Goal: Task Accomplishment & Management: Manage account settings

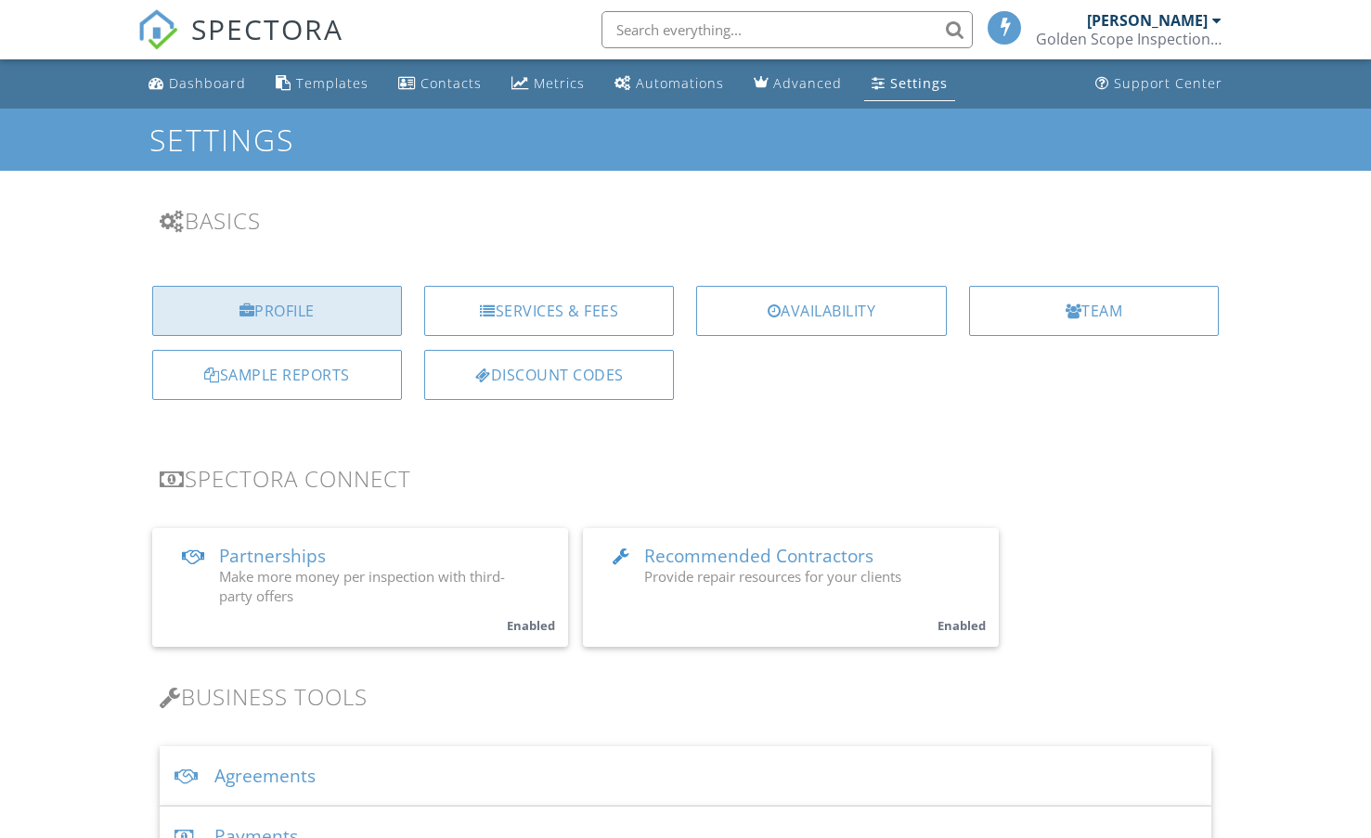
click at [191, 308] on div "Profile" at bounding box center [277, 311] width 250 height 50
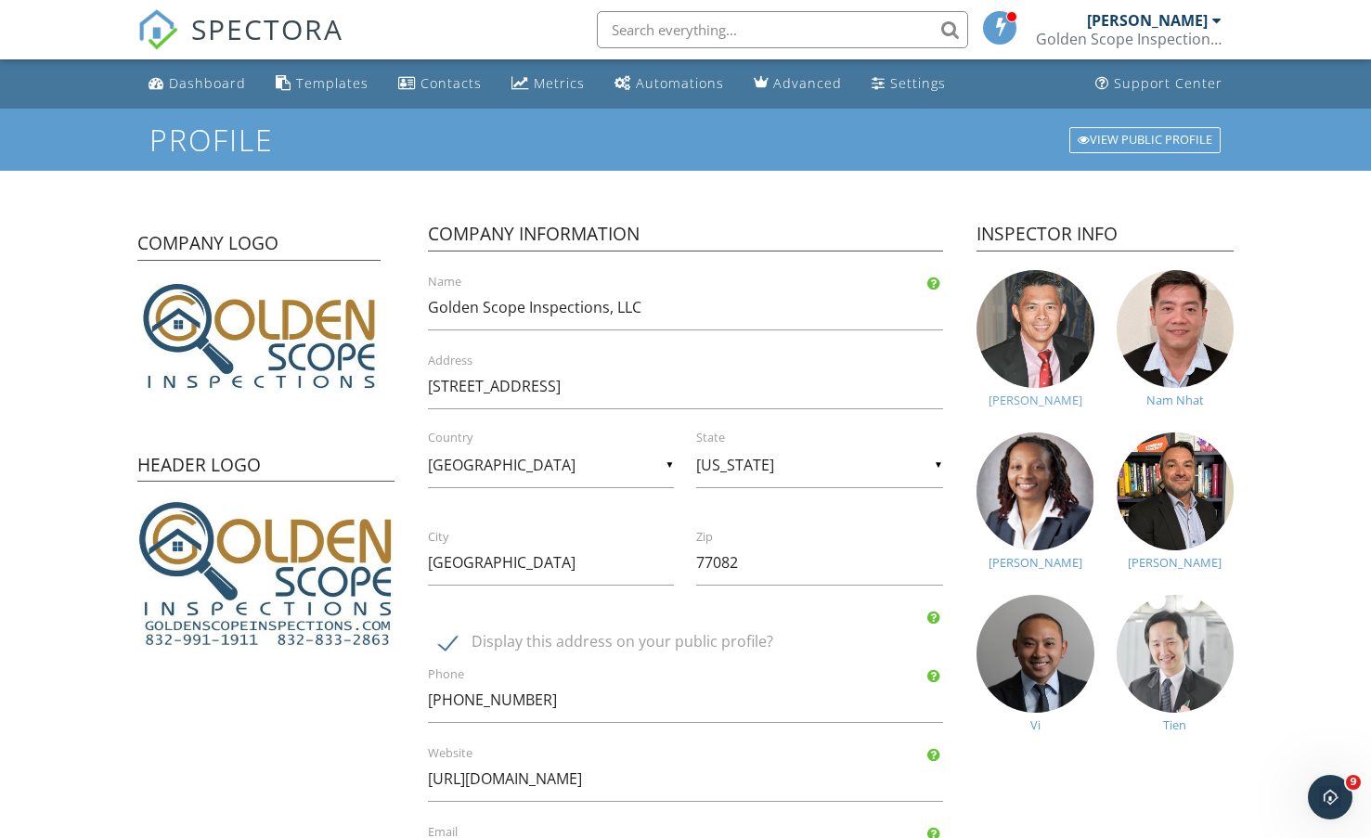
click at [1030, 356] on img at bounding box center [1035, 329] width 118 height 118
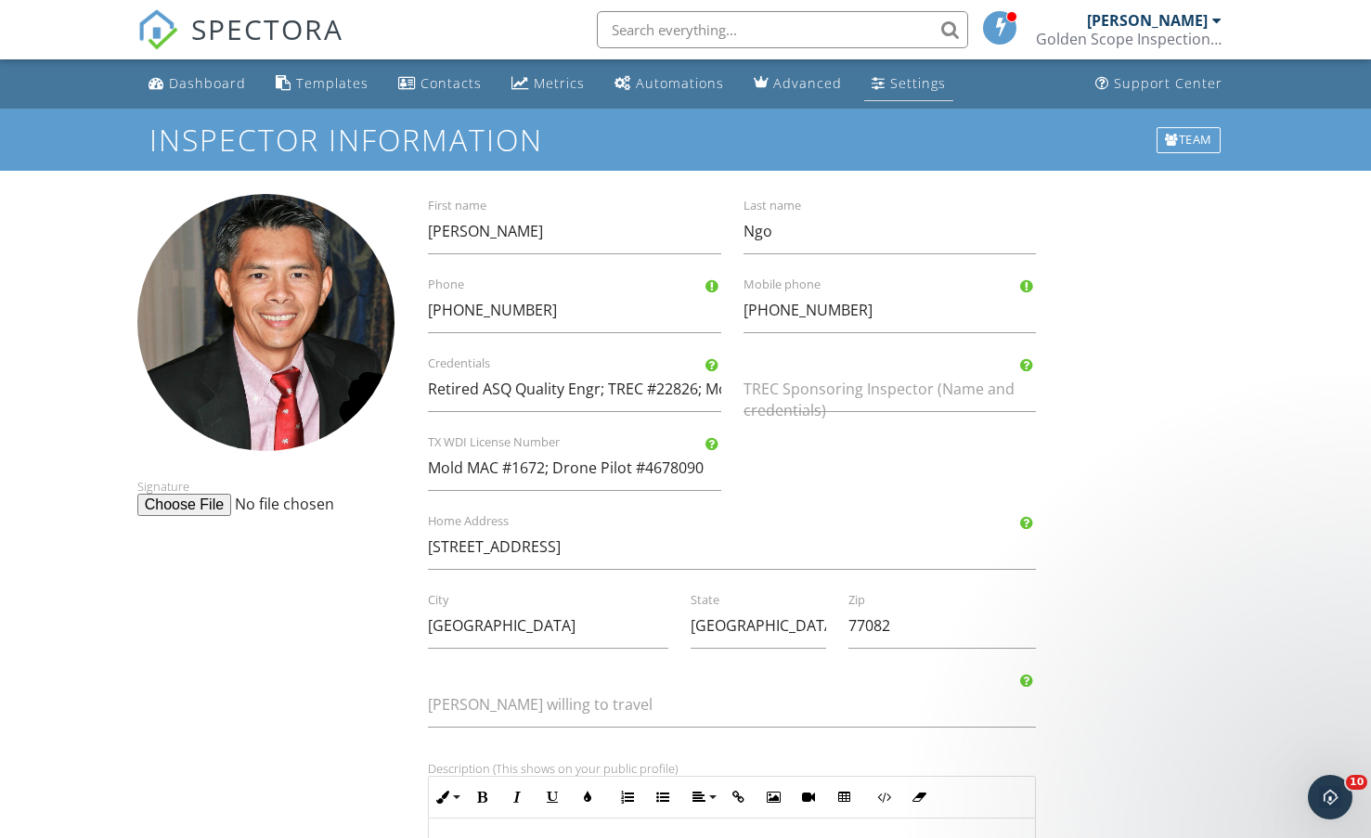
click at [912, 93] on link "Settings" at bounding box center [908, 84] width 89 height 34
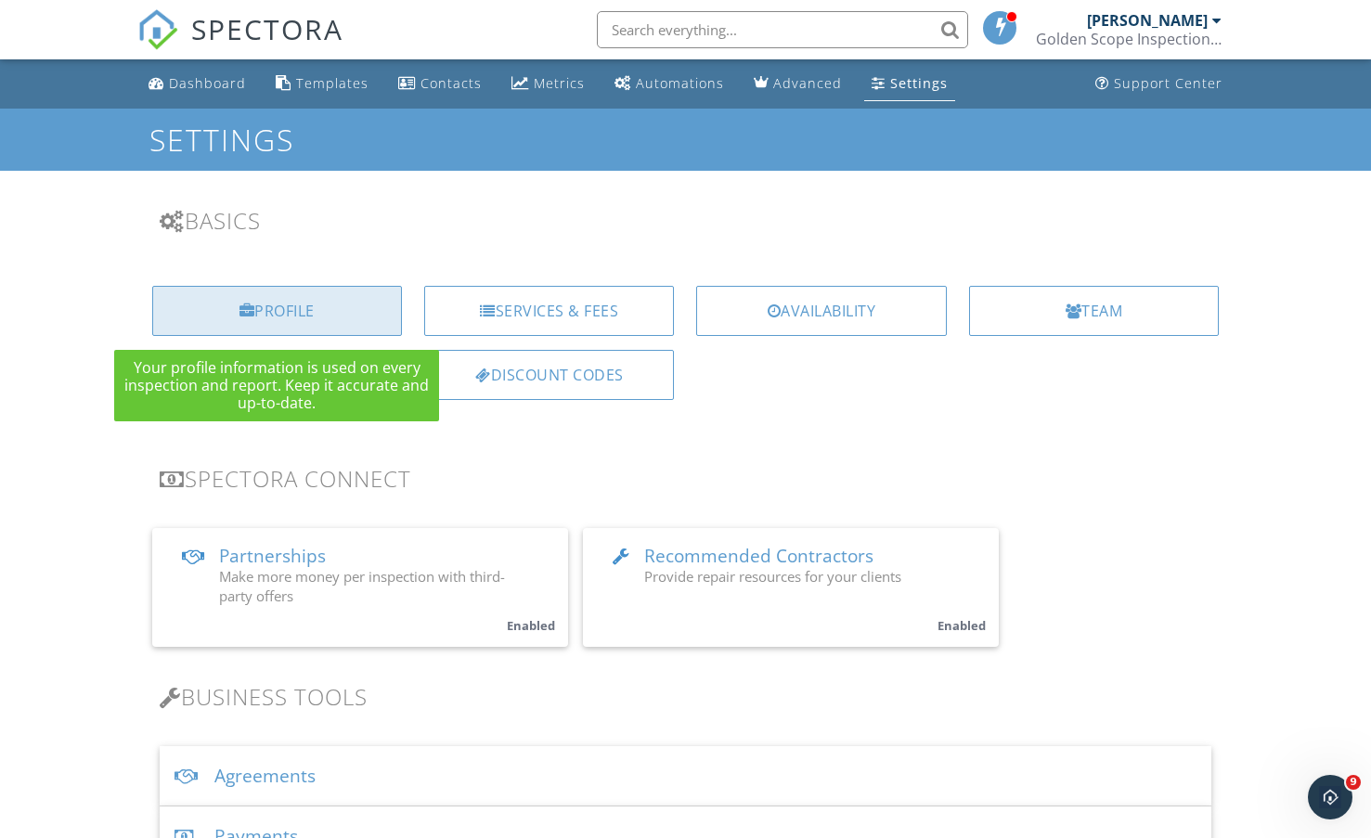
click at [307, 302] on div "Profile" at bounding box center [277, 311] width 250 height 50
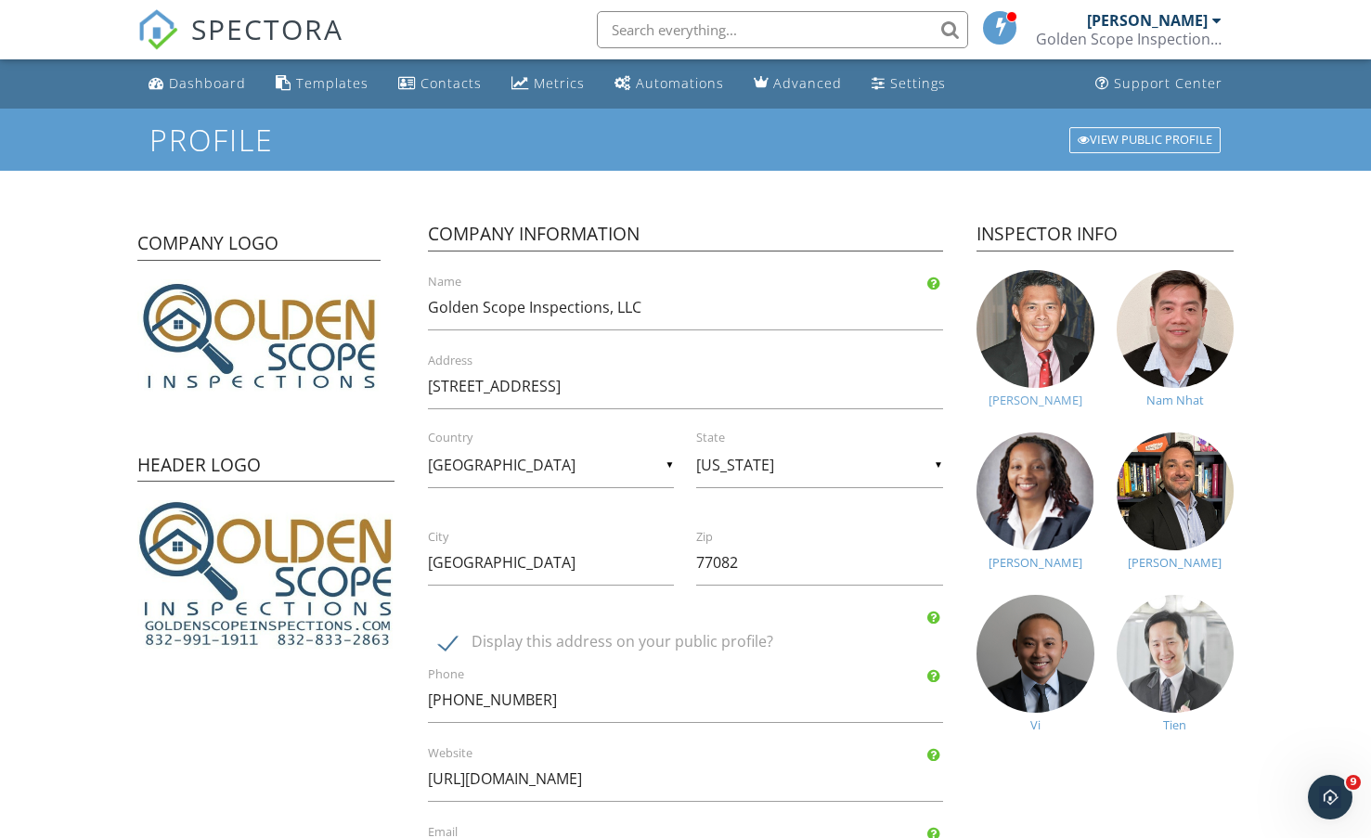
click at [1055, 331] on img at bounding box center [1035, 329] width 118 height 118
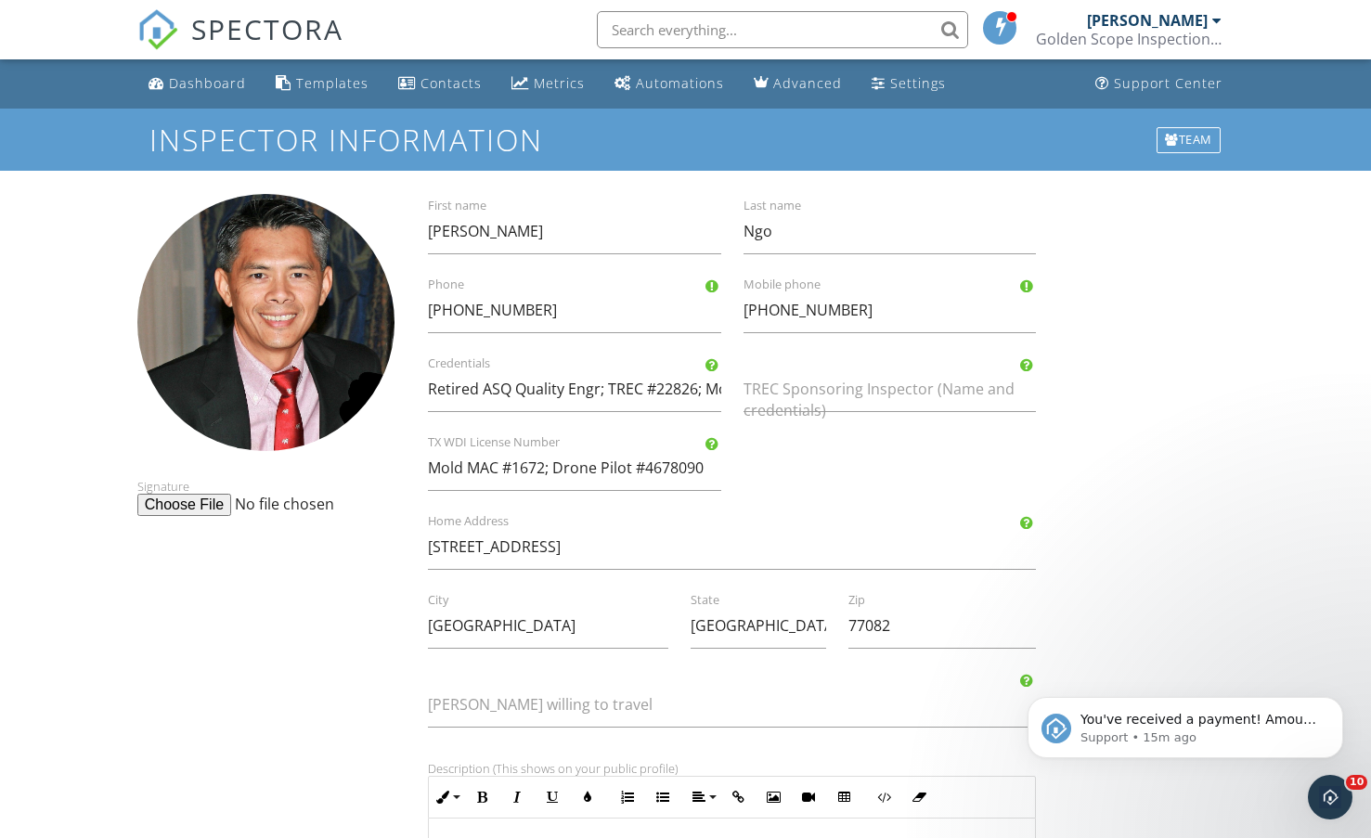
click at [1169, 25] on div "[PERSON_NAME]" at bounding box center [1147, 20] width 121 height 19
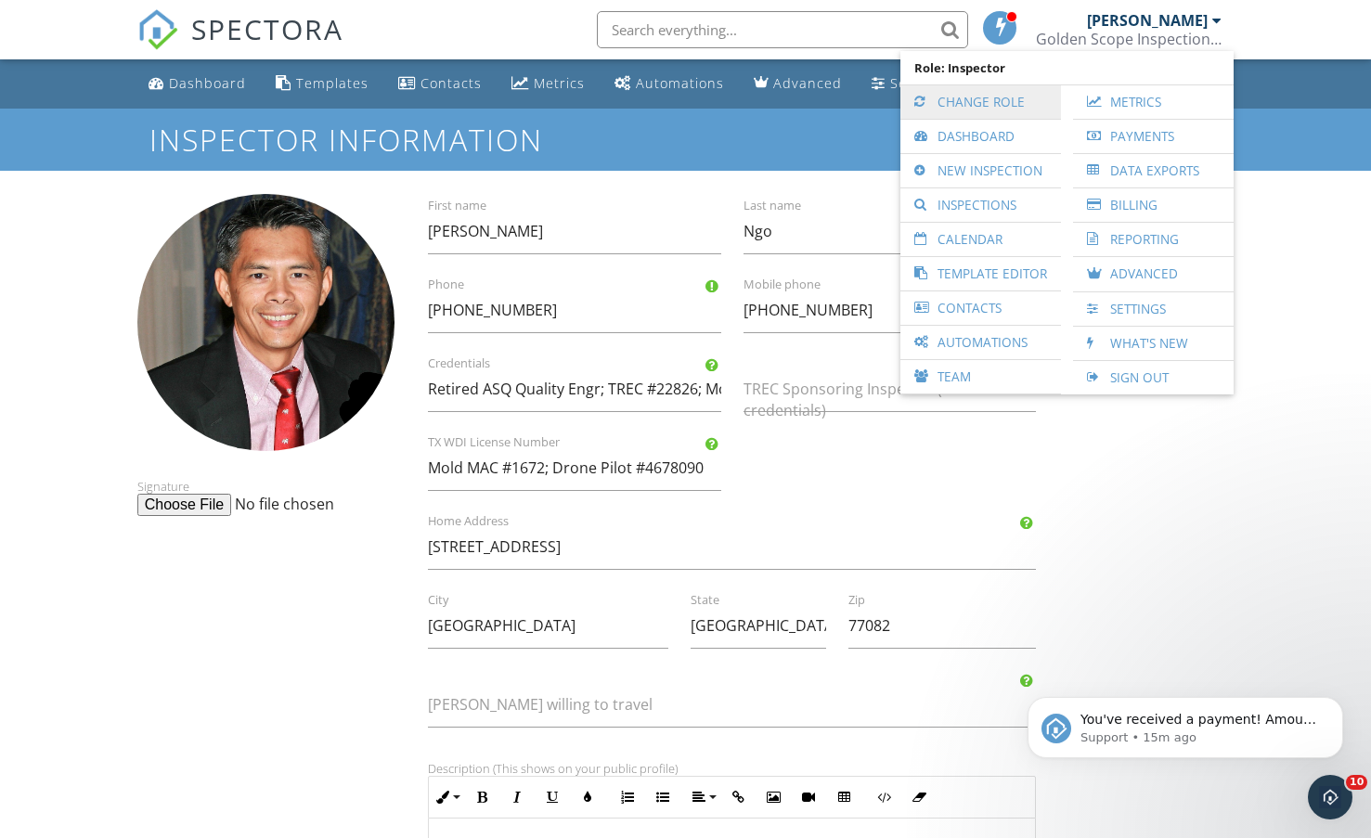
click at [971, 105] on link "Change Role" at bounding box center [981, 101] width 142 height 33
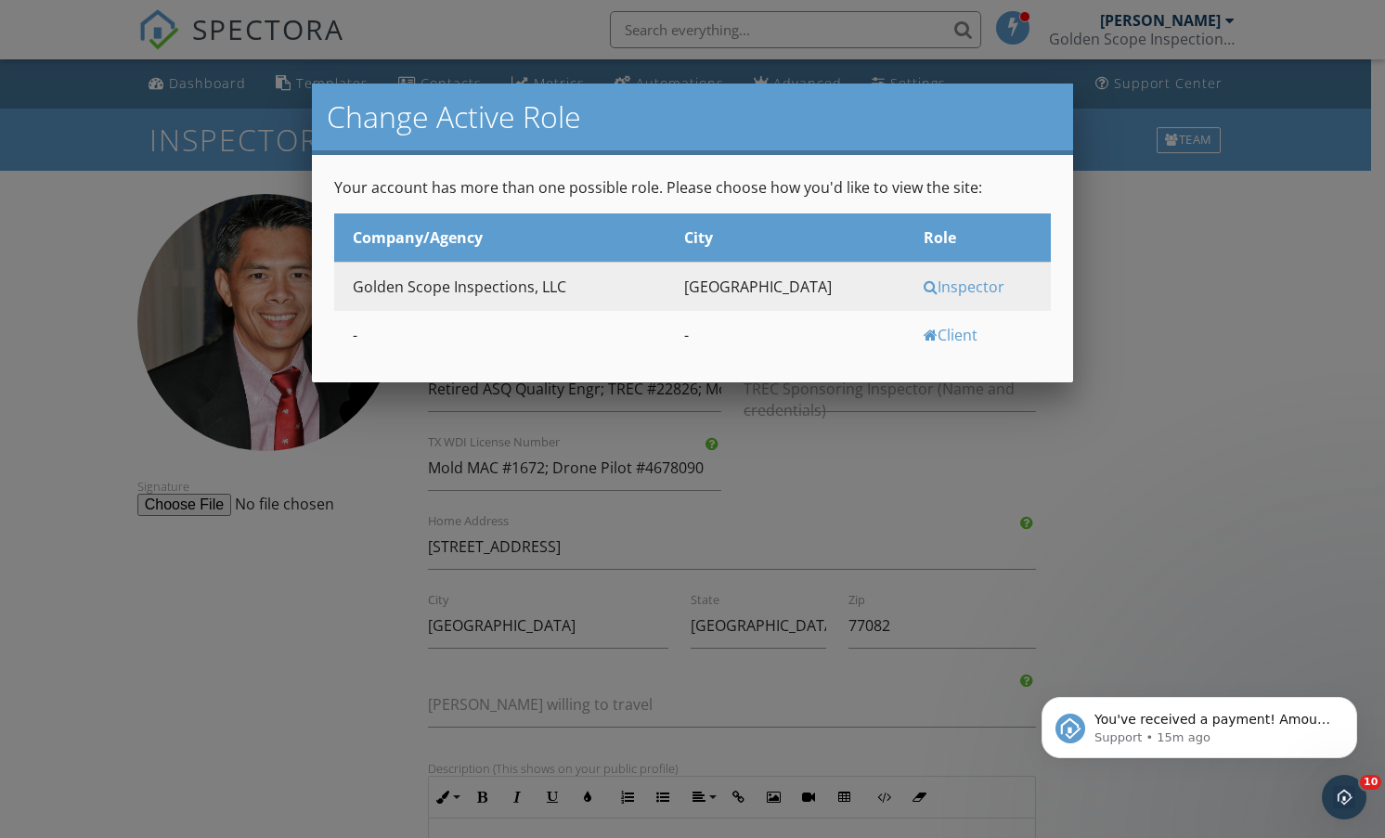
click at [1204, 366] on div at bounding box center [692, 431] width 1385 height 1048
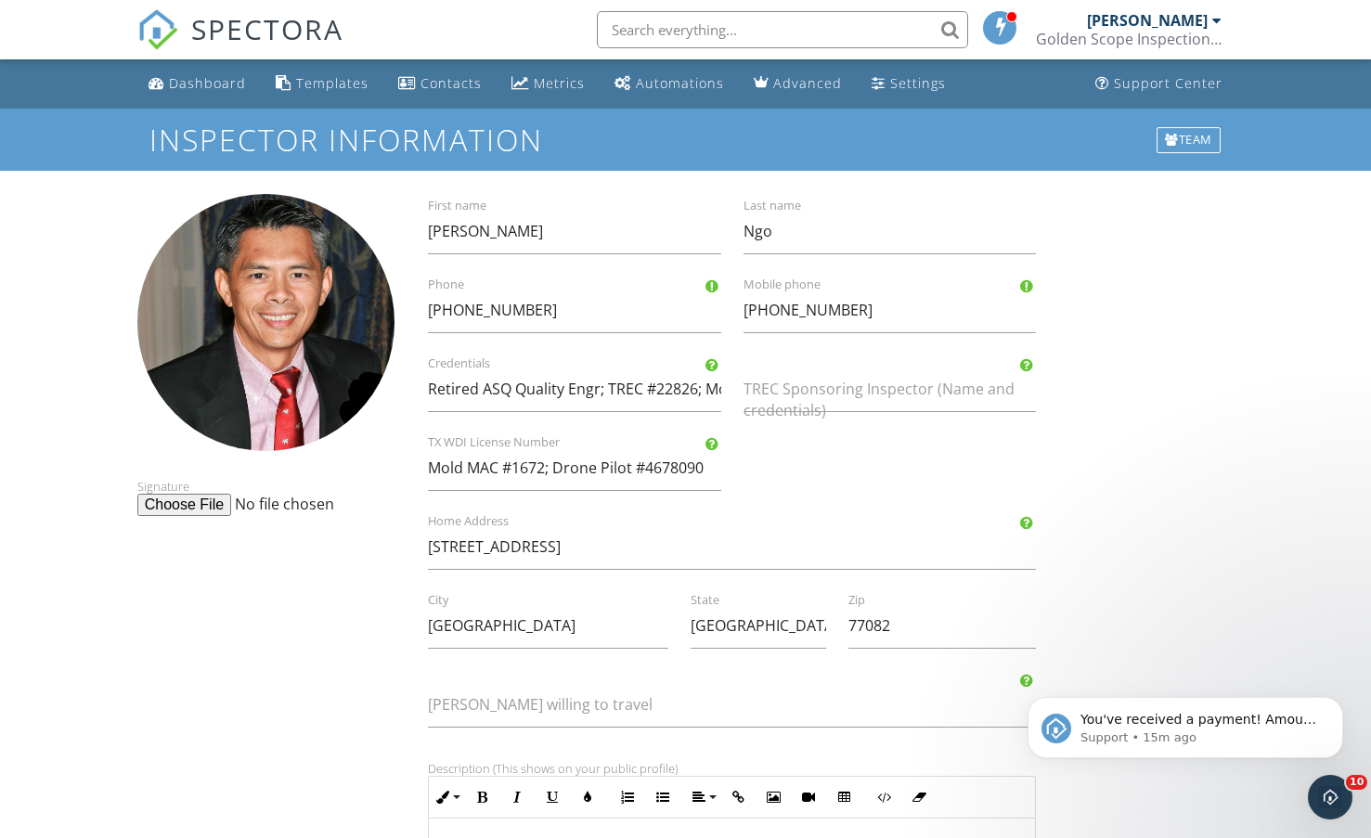
click at [1183, 36] on div "Golden Scope Inspections, LLC" at bounding box center [1129, 39] width 186 height 19
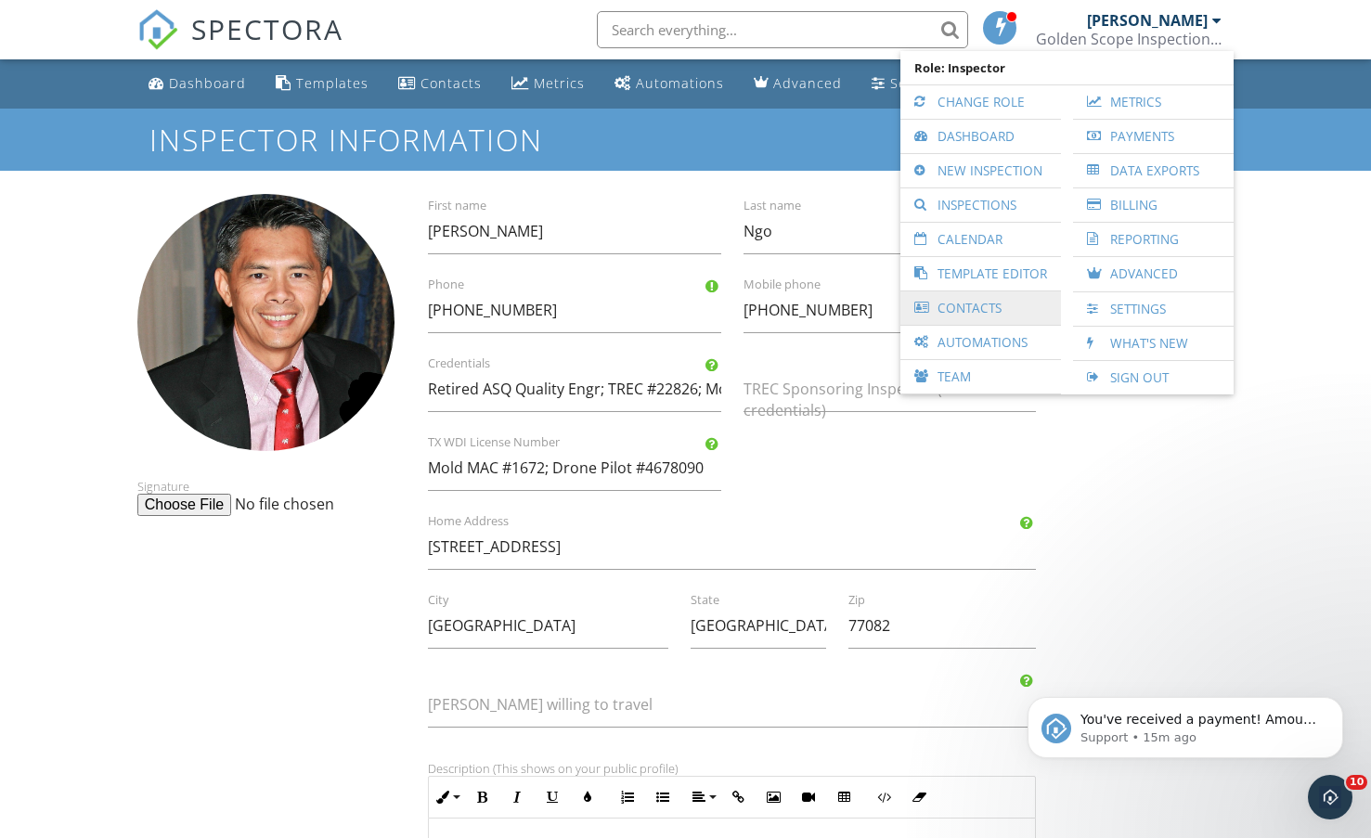
click at [950, 311] on link "Contacts" at bounding box center [981, 307] width 142 height 33
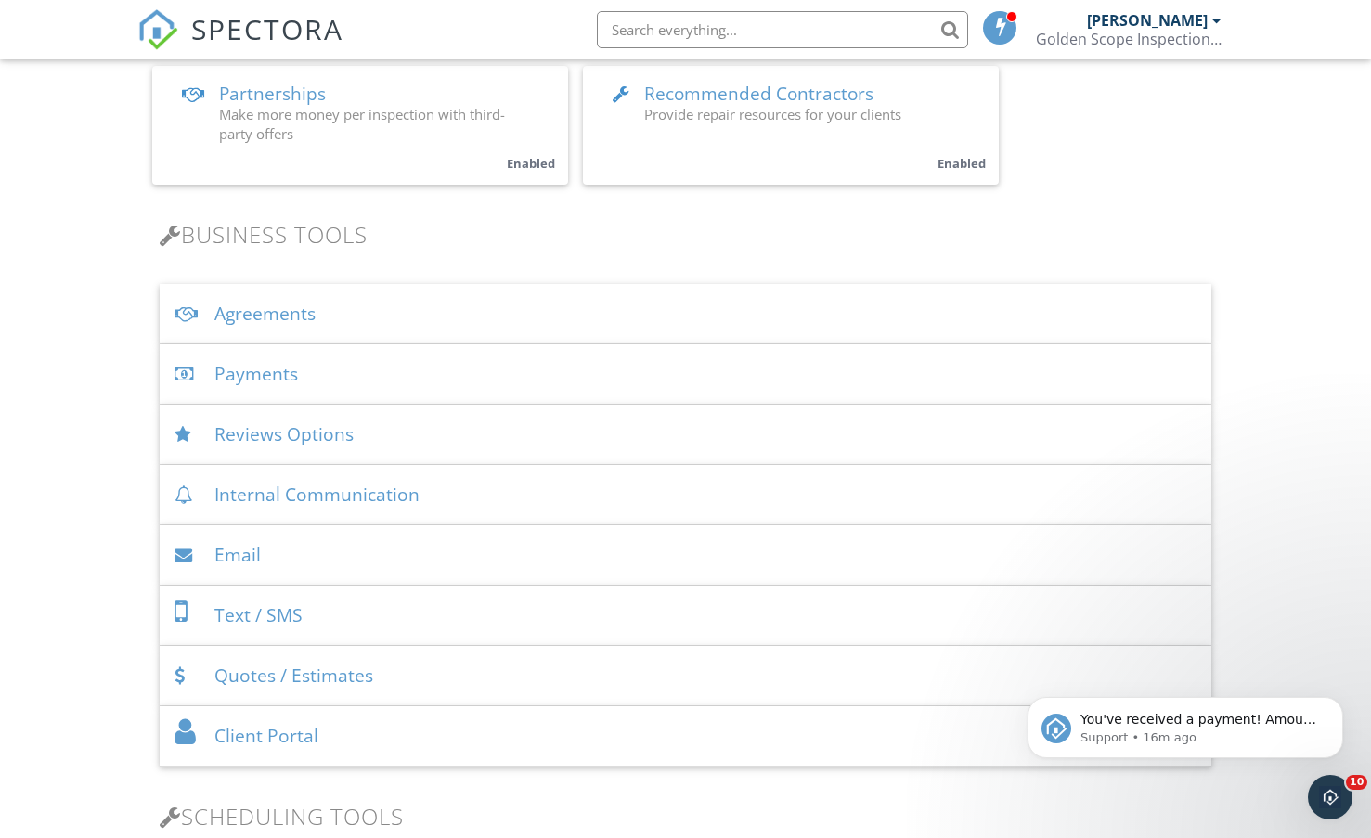
scroll to position [464, 0]
click at [234, 555] on div "Email" at bounding box center [686, 554] width 1053 height 60
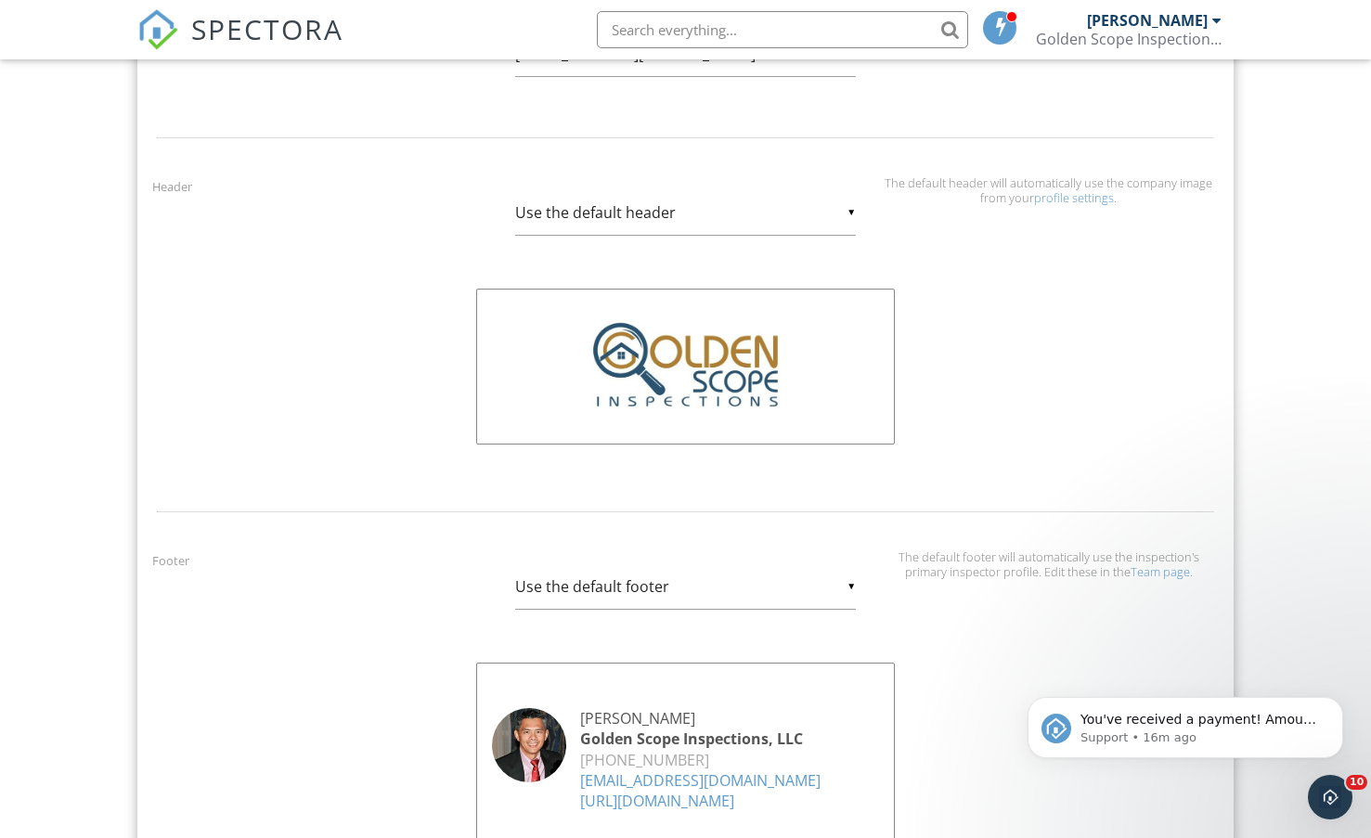
scroll to position [1578, 0]
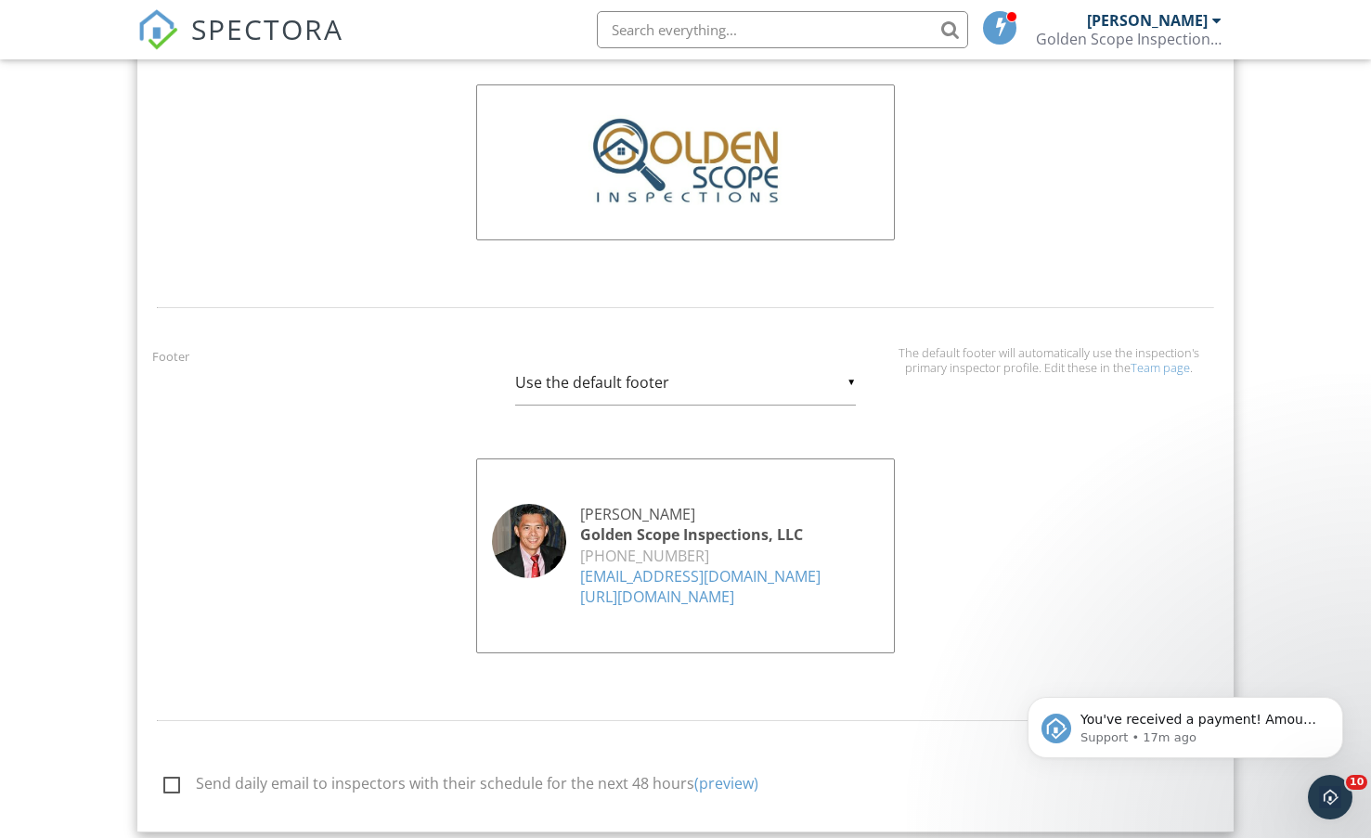
click at [371, 608] on div "Footer ▼ Use the default footer Use the default footer Custom Footer Use the de…" at bounding box center [686, 514] width 1090 height 338
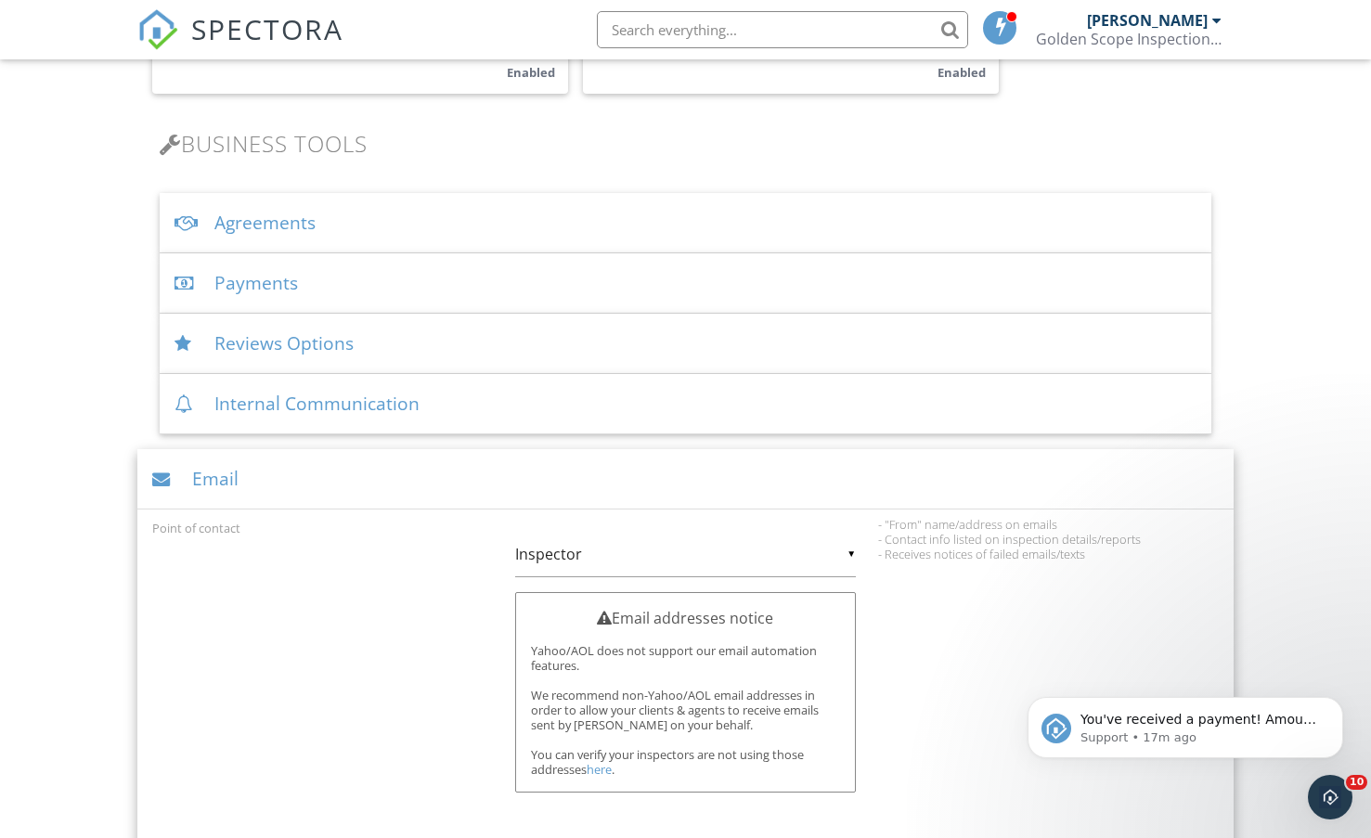
scroll to position [0, 0]
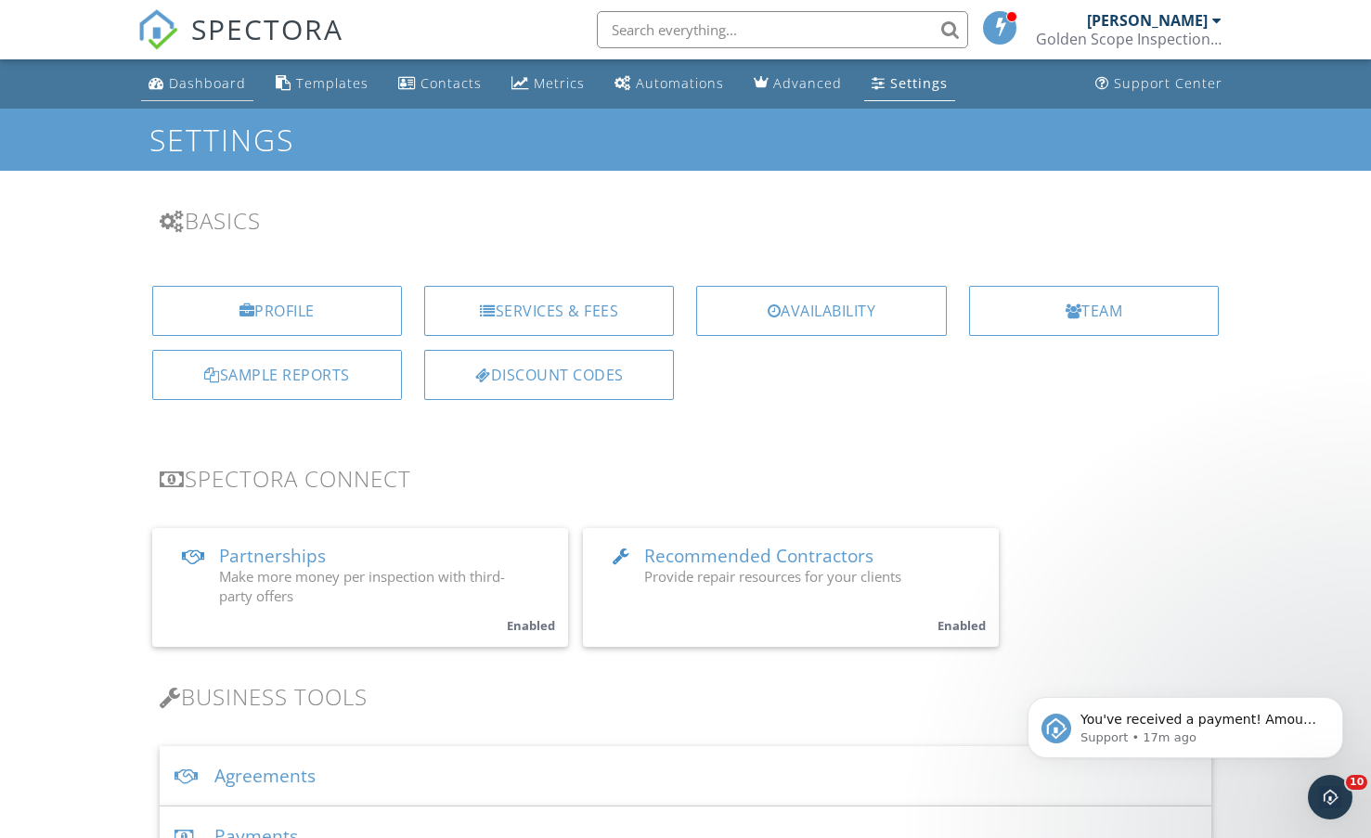
click at [189, 88] on div "Dashboard" at bounding box center [207, 83] width 77 height 18
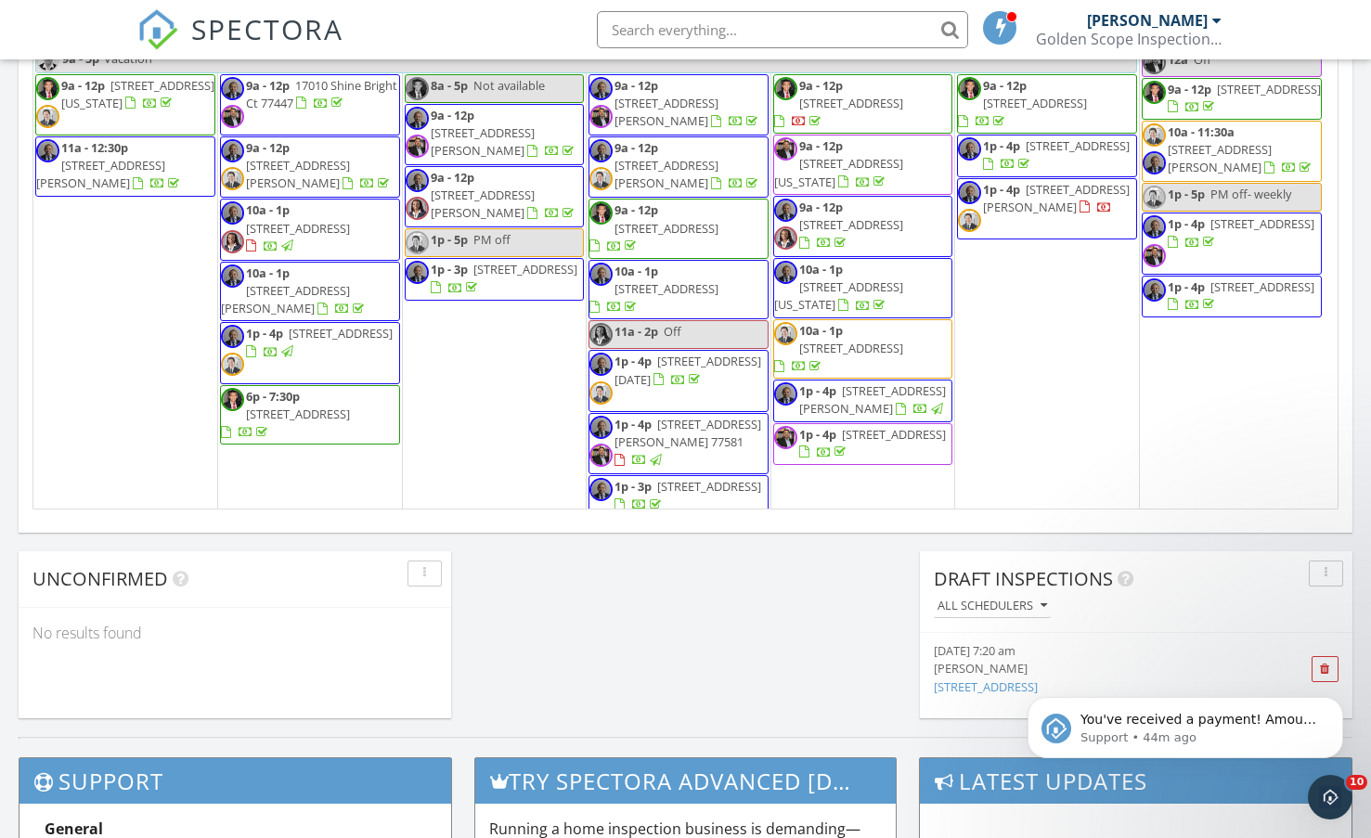
scroll to position [1069, 0]
